Goal: Information Seeking & Learning: Check status

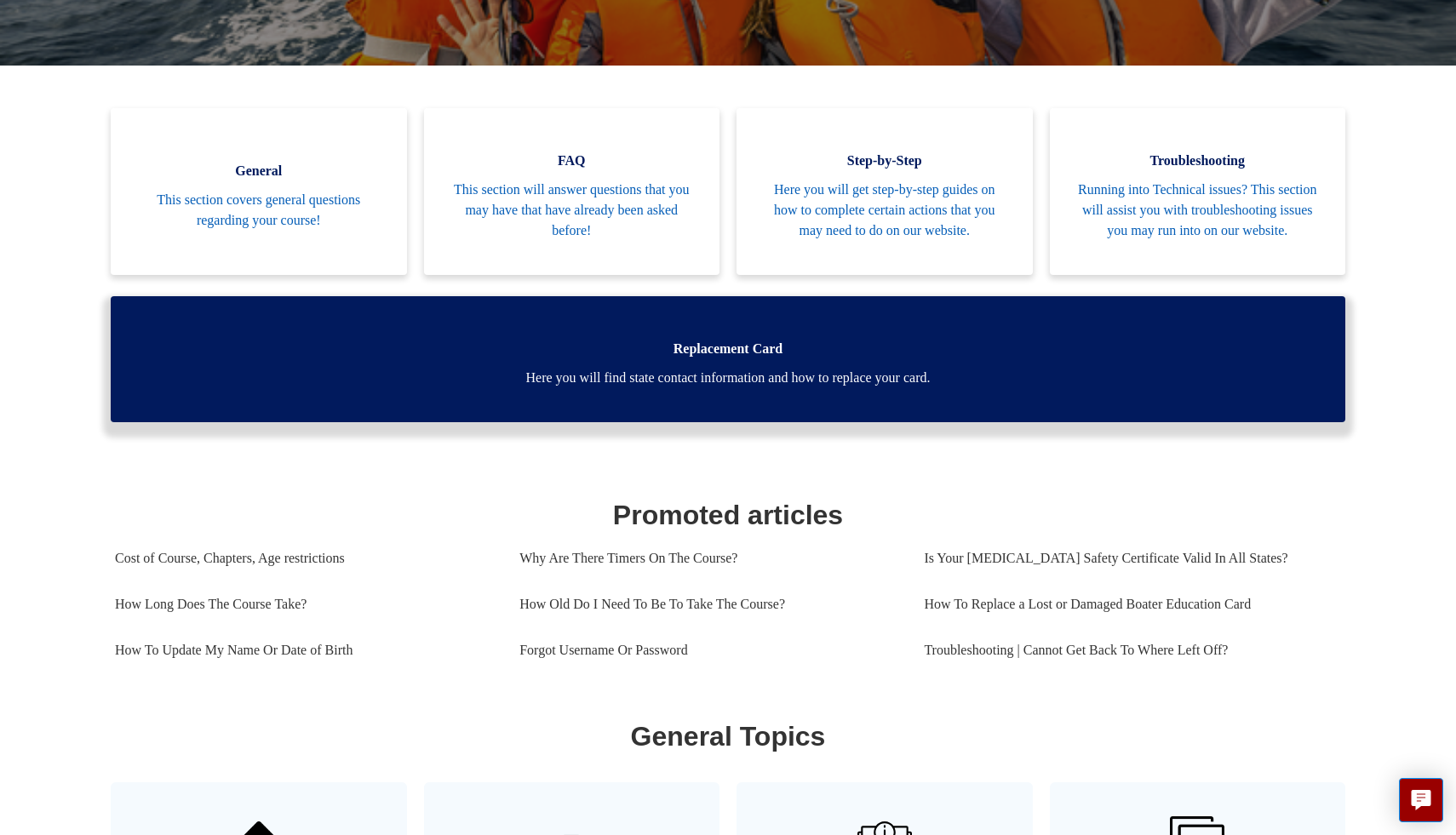
scroll to position [386, 0]
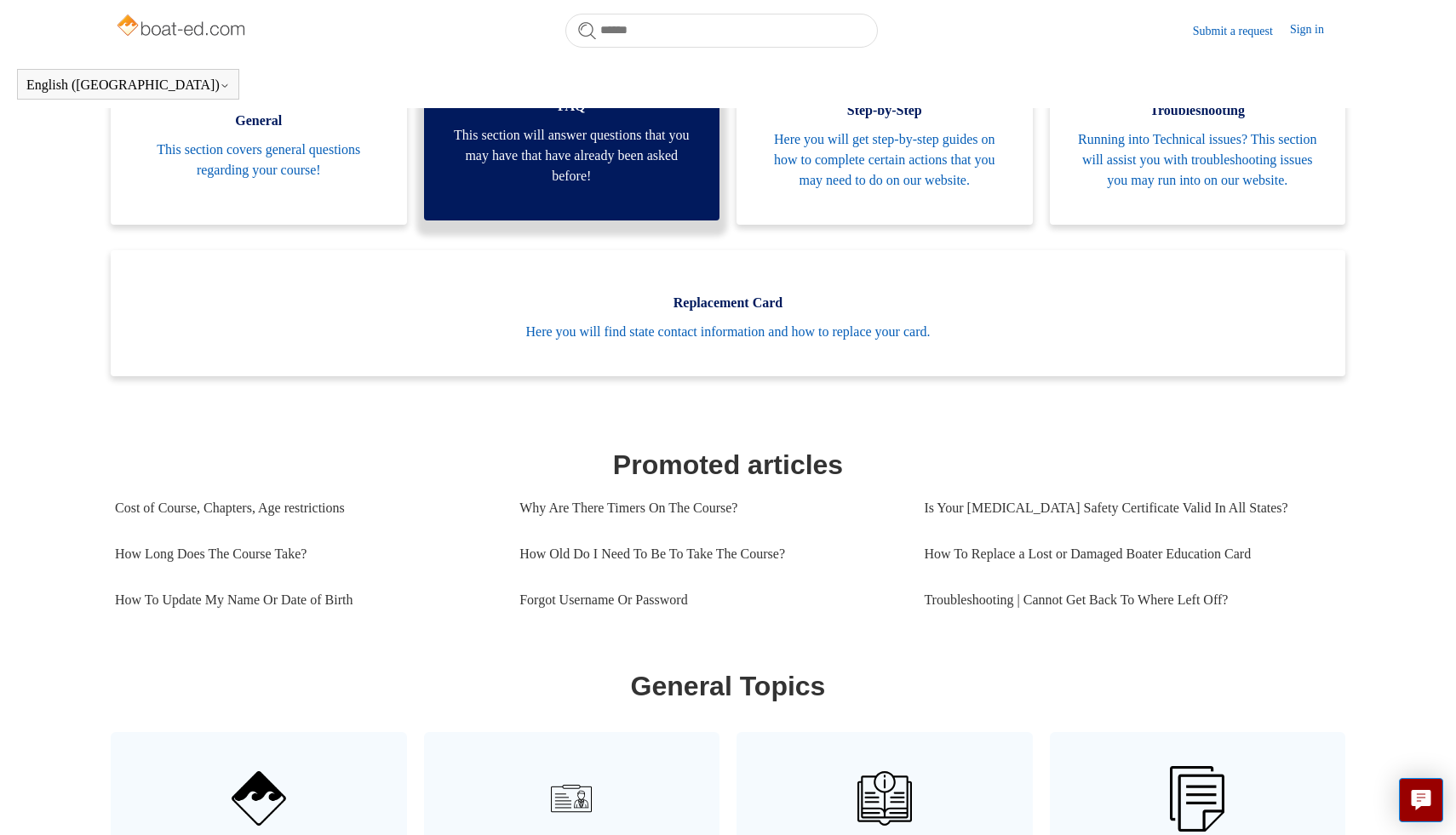
click at [595, 182] on span "This section will answer questions that you may have that have already been ask…" at bounding box center [572, 155] width 245 height 61
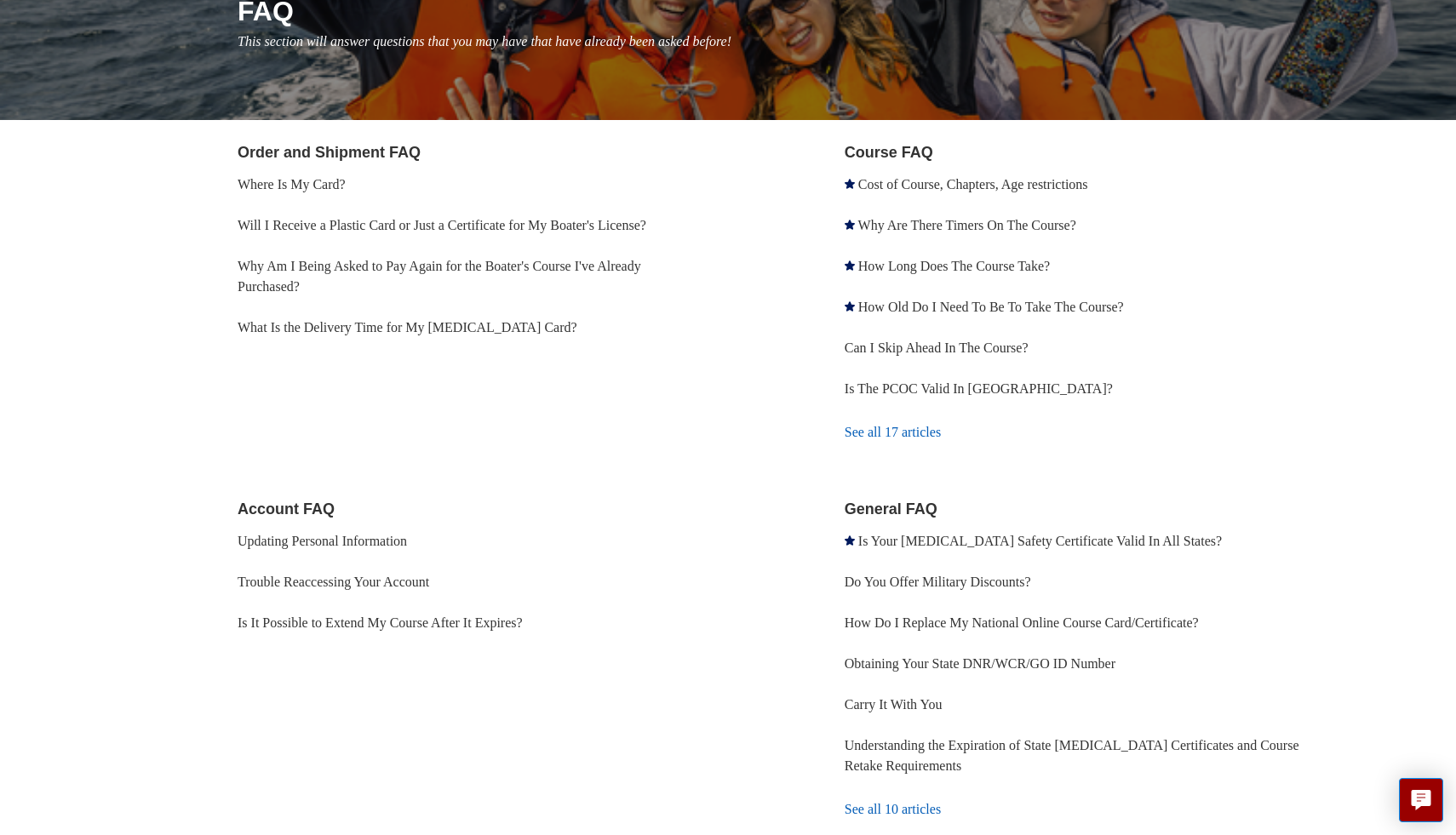
scroll to position [235, 0]
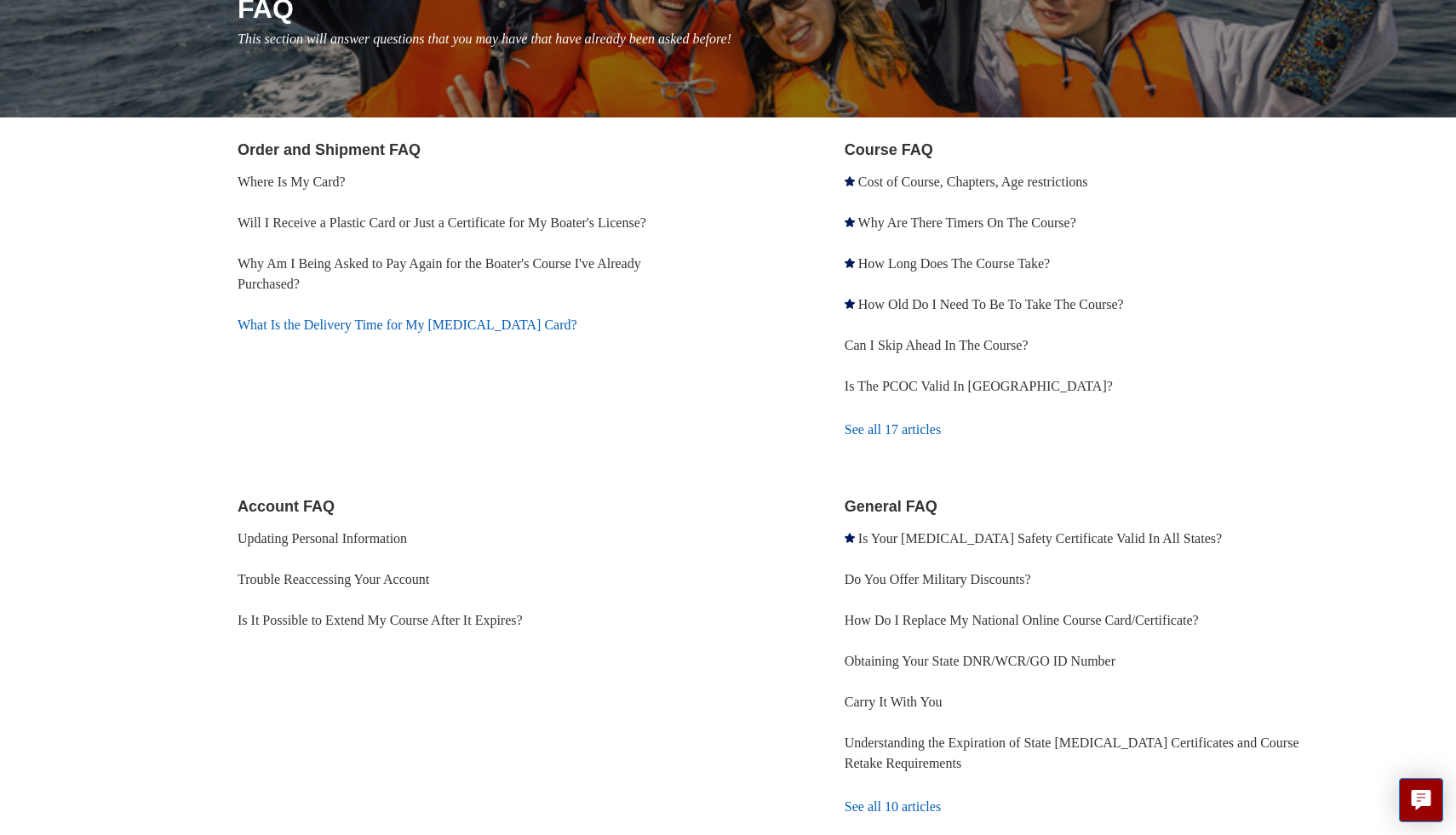
click at [418, 321] on link "What Is the Delivery Time for My [MEDICAL_DATA] Card?" at bounding box center [408, 325] width 340 height 14
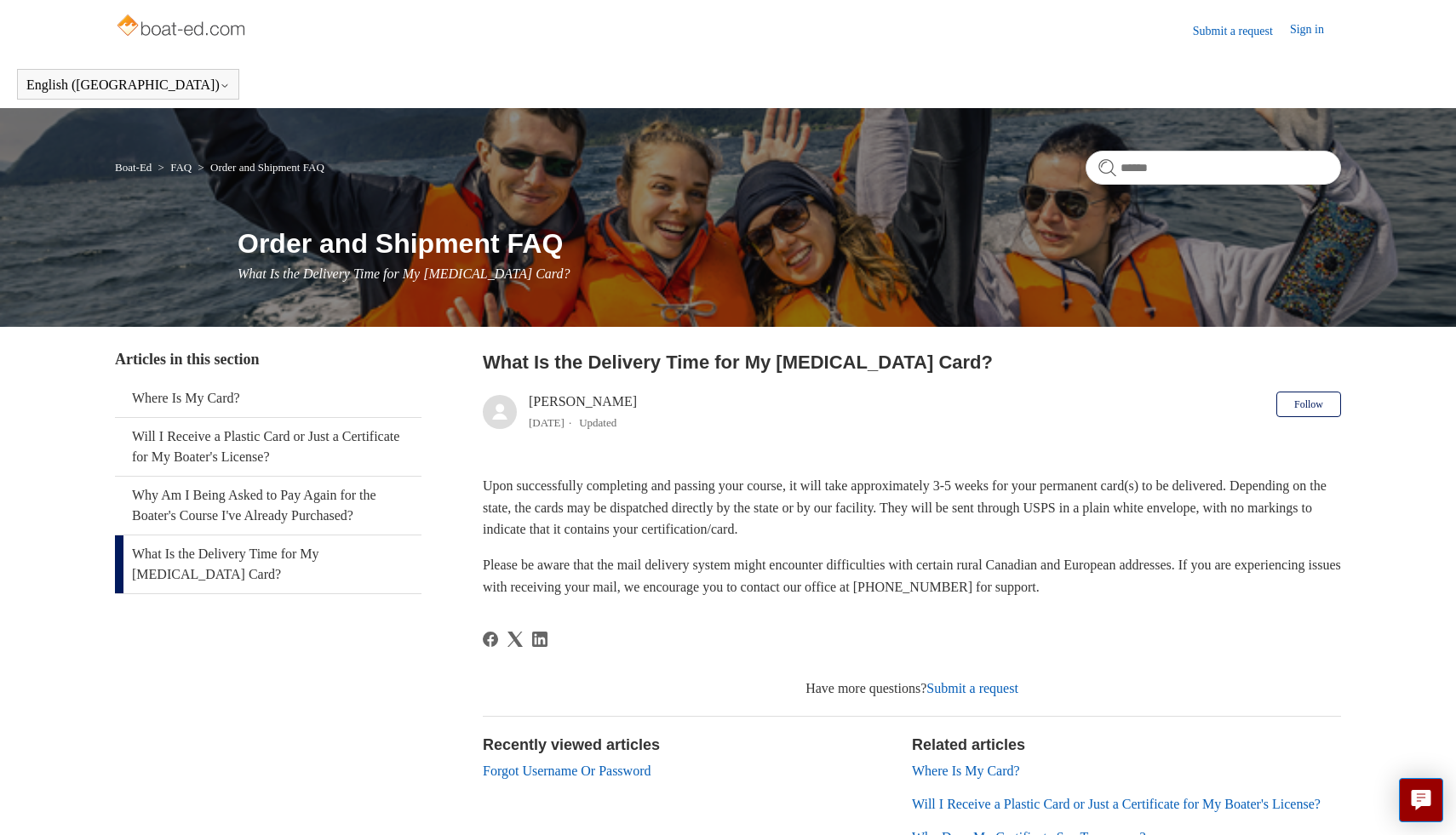
click at [982, 774] on link "Where Is My Card?" at bounding box center [966, 771] width 108 height 14
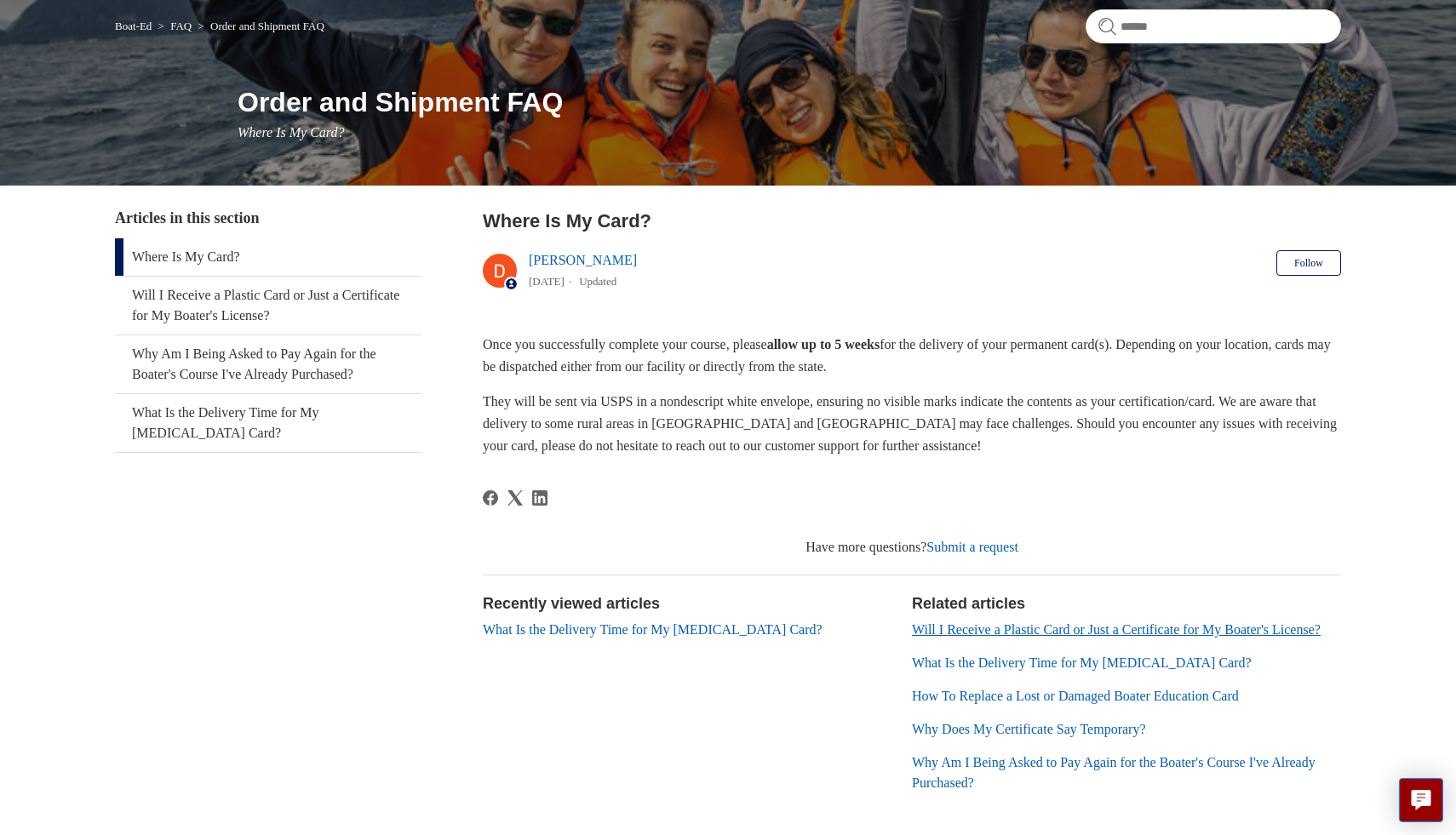
scroll to position [239, 0]
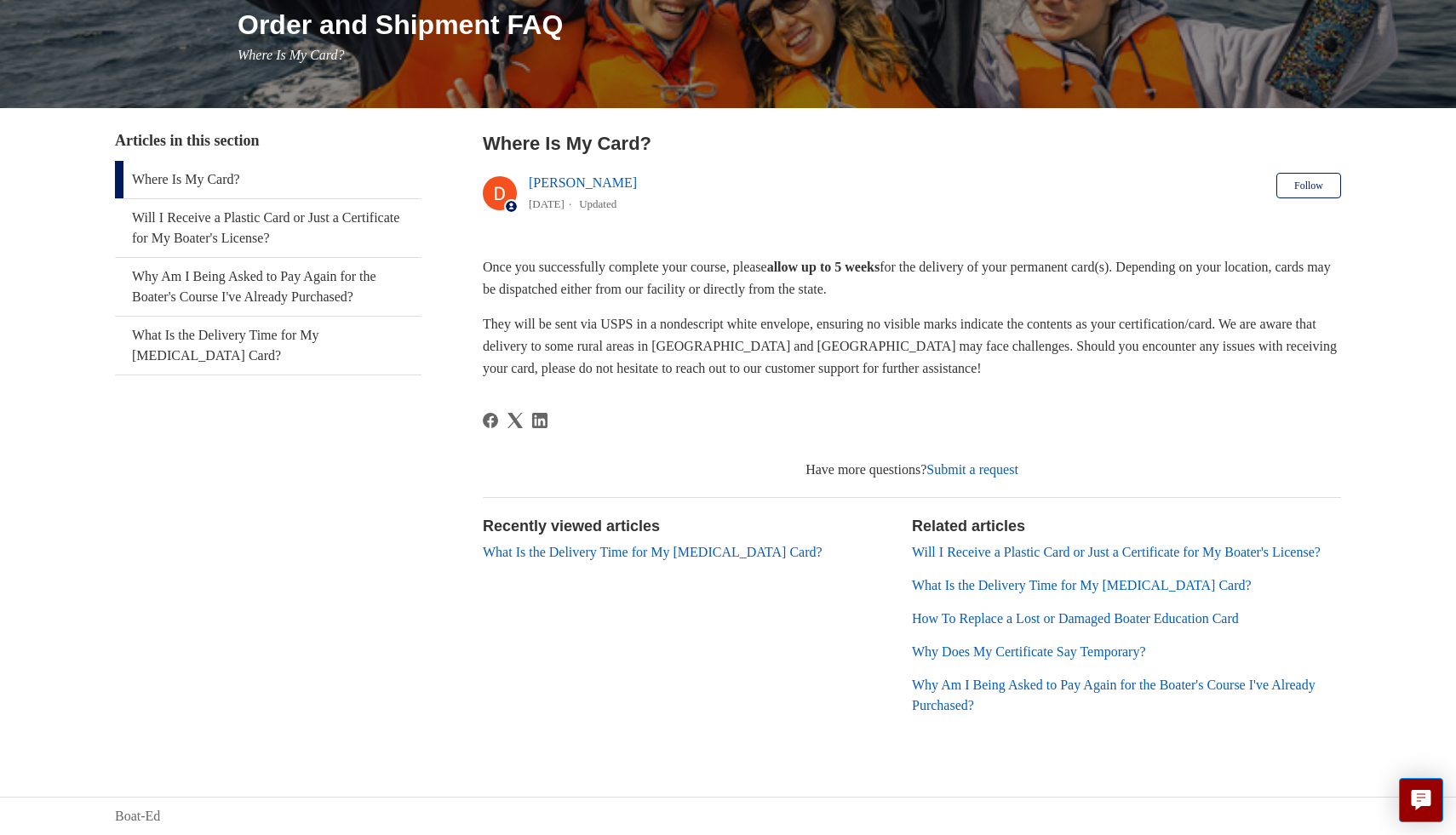
click at [1064, 689] on link "Why Am I Being Asked to Pay Again for the Boater's Course I've Already Purchase…" at bounding box center [1114, 694] width 404 height 35
